Goal: Browse casually

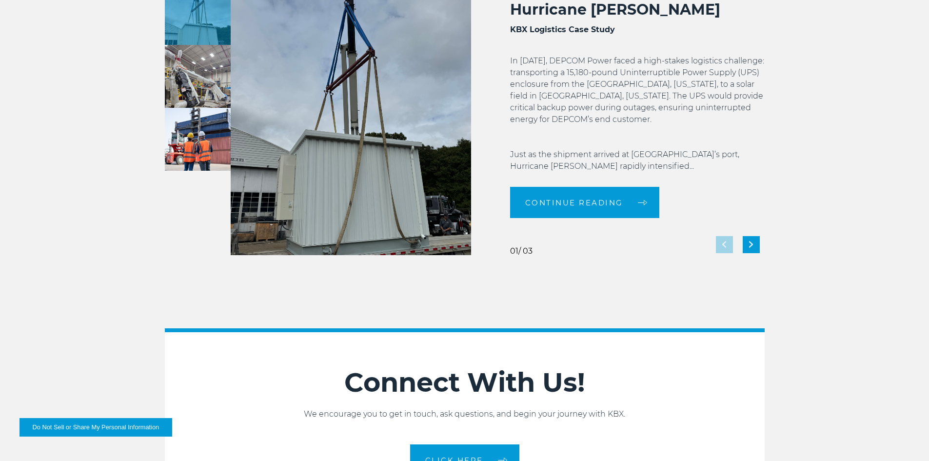
scroll to position [1853, 0]
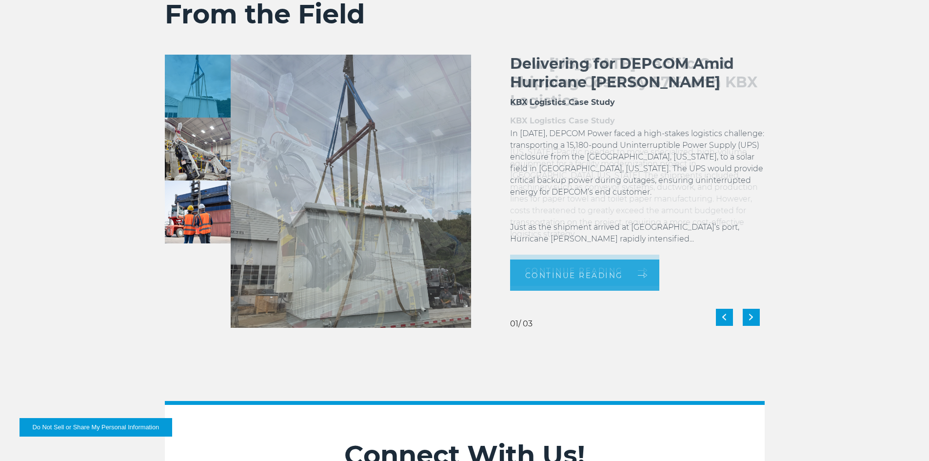
drag, startPoint x: 615, startPoint y: 238, endPoint x: 496, endPoint y: 229, distance: 118.8
click at [496, 229] on div "Delivering for DEPCOM Amid Hurricane [PERSON_NAME] KBX Logistics Case Study In …" at bounding box center [618, 191] width 294 height 273
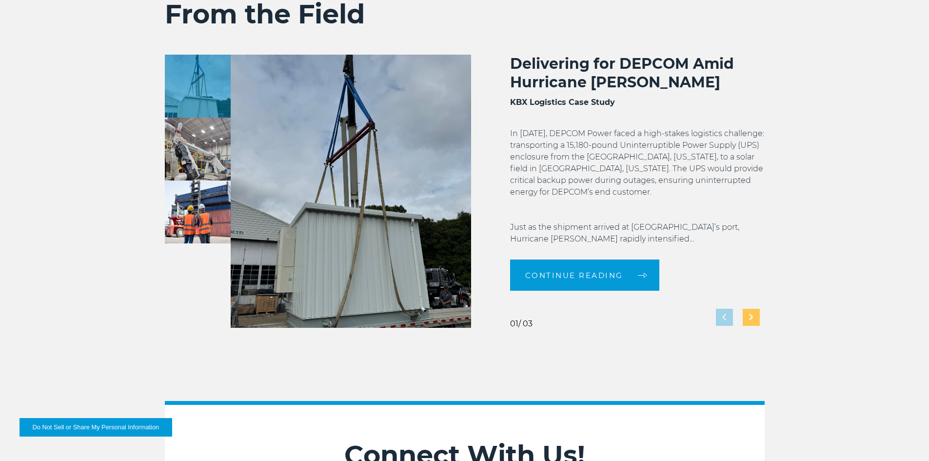
click at [754, 313] on div "Next slide" at bounding box center [751, 317] width 17 height 17
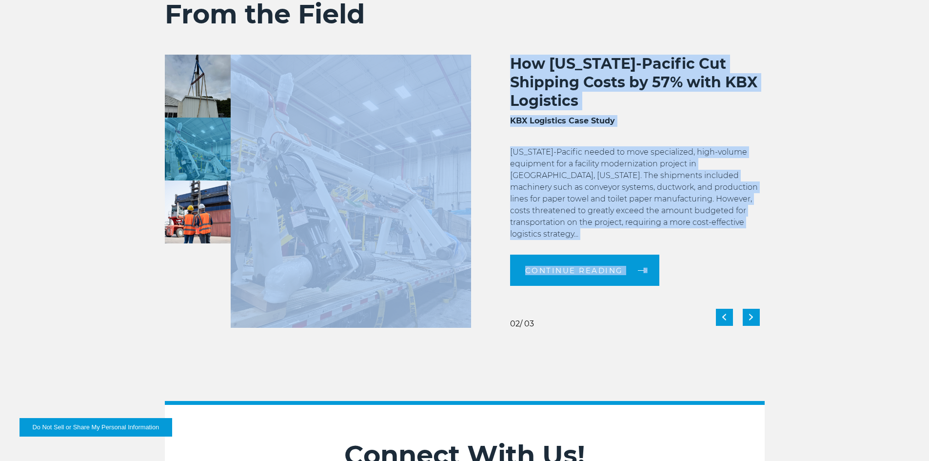
click at [761, 317] on div "From the Field KBX Logistics Case Study" at bounding box center [465, 163] width 615 height 330
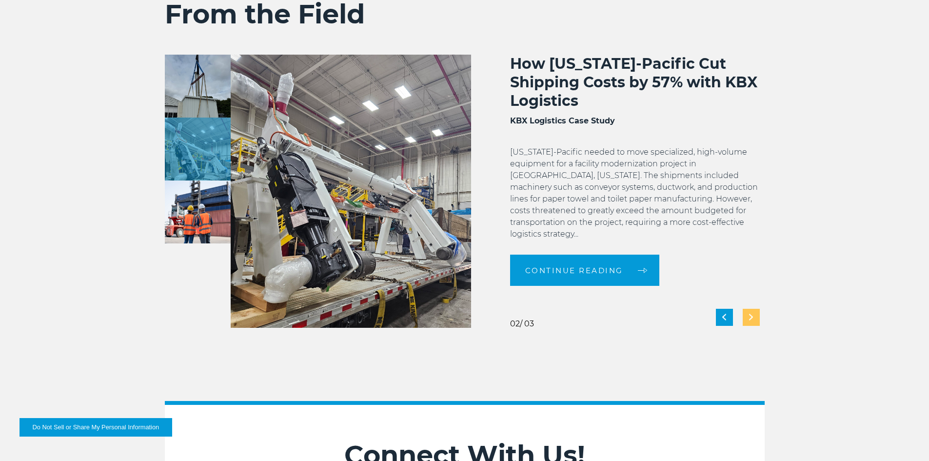
click at [754, 312] on div "Next slide" at bounding box center [751, 317] width 17 height 17
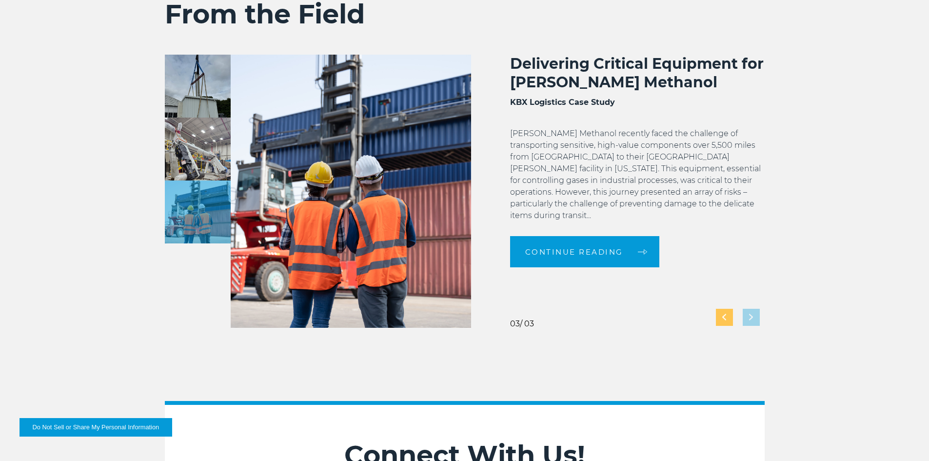
drag, startPoint x: 757, startPoint y: 313, endPoint x: 724, endPoint y: 313, distance: 33.2
click at [751, 313] on div "Delivering Critical Equipment for [PERSON_NAME] Methanol KBX Logistics Case Stu…" at bounding box center [618, 191] width 294 height 273
click at [723, 313] on div "Previous slide" at bounding box center [724, 317] width 17 height 17
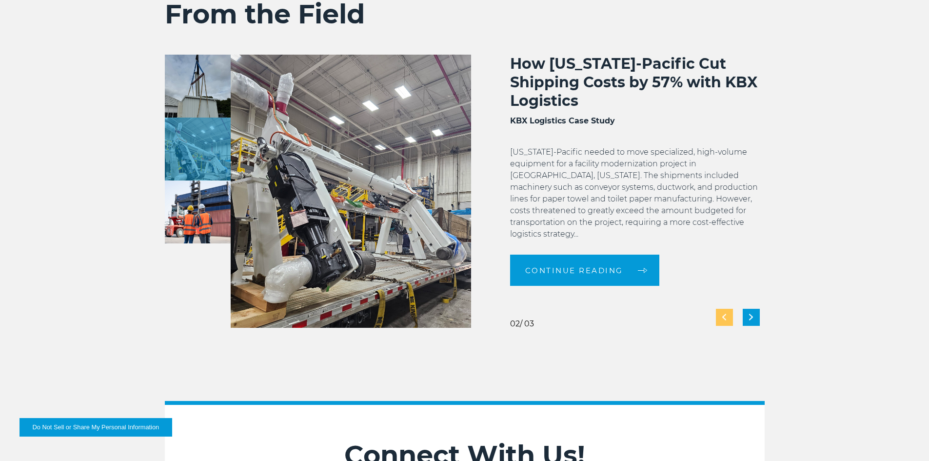
click at [722, 313] on div "Previous slide" at bounding box center [724, 317] width 17 height 17
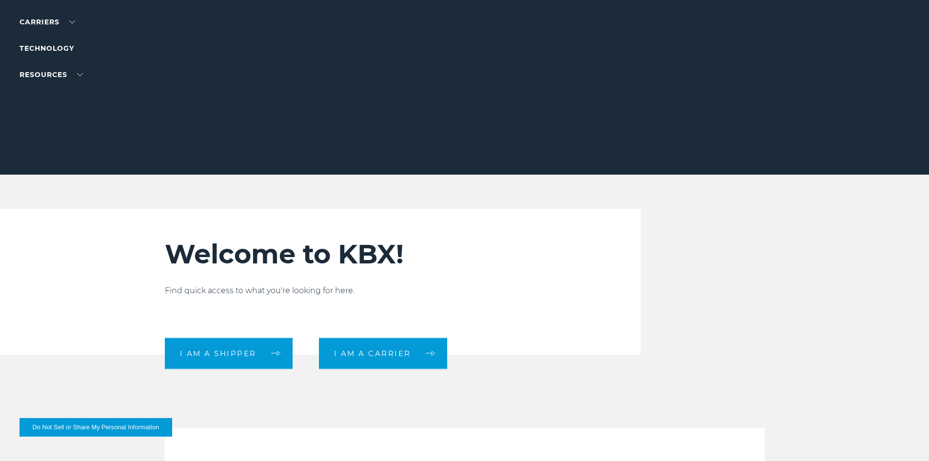
scroll to position [49, 0]
